Goal: Information Seeking & Learning: Learn about a topic

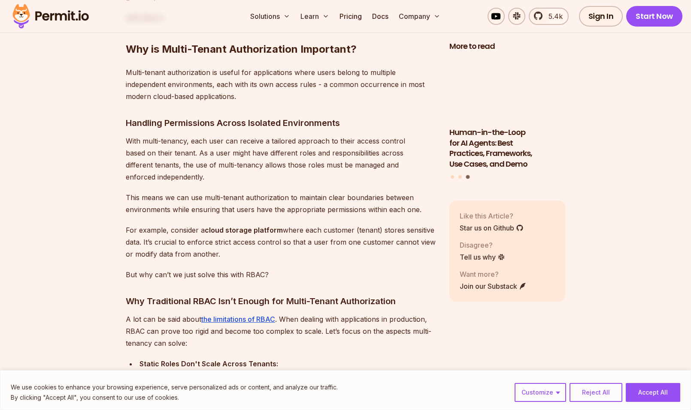
scroll to position [989, 0]
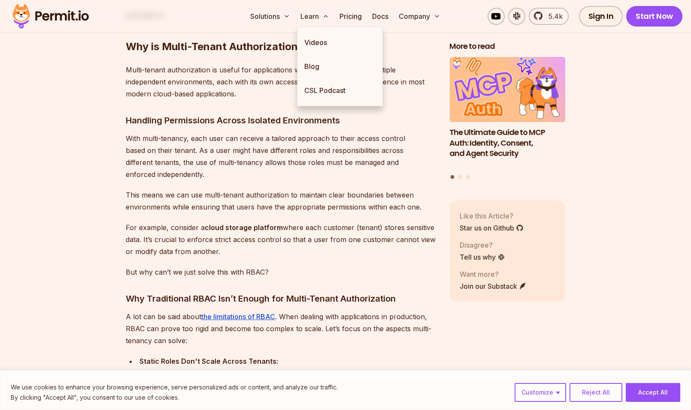
click at [356, 27] on ul "Videos Blog CSL Podcast" at bounding box center [340, 67] width 86 height 80
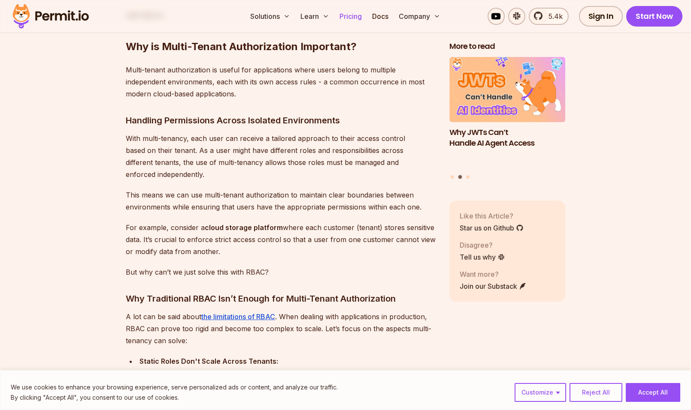
click at [356, 16] on link "Pricing" at bounding box center [350, 16] width 29 height 17
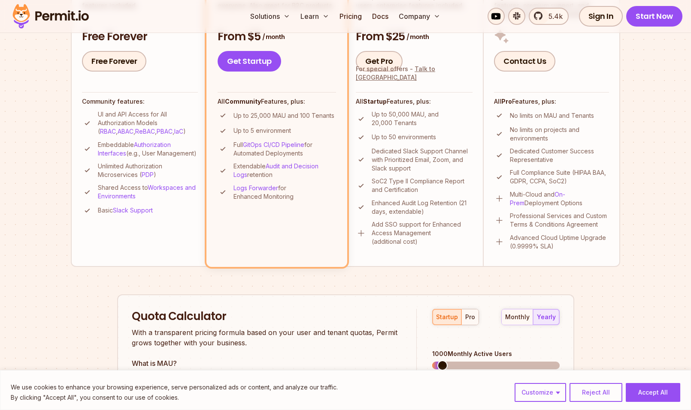
scroll to position [286, 0]
click at [116, 128] on link "RBAC" at bounding box center [108, 131] width 16 height 7
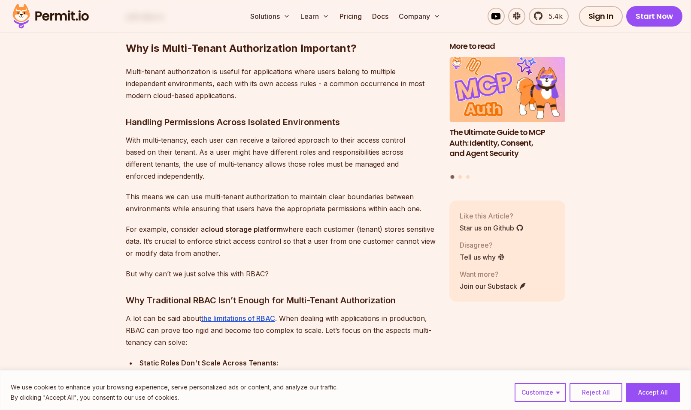
scroll to position [989, 0]
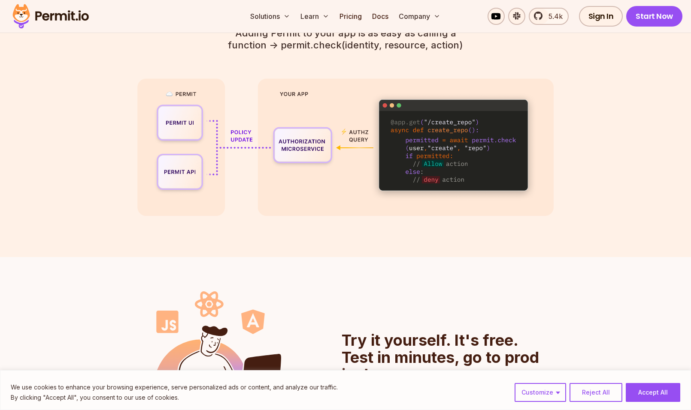
scroll to position [2006, 0]
